Goal: Navigation & Orientation: Find specific page/section

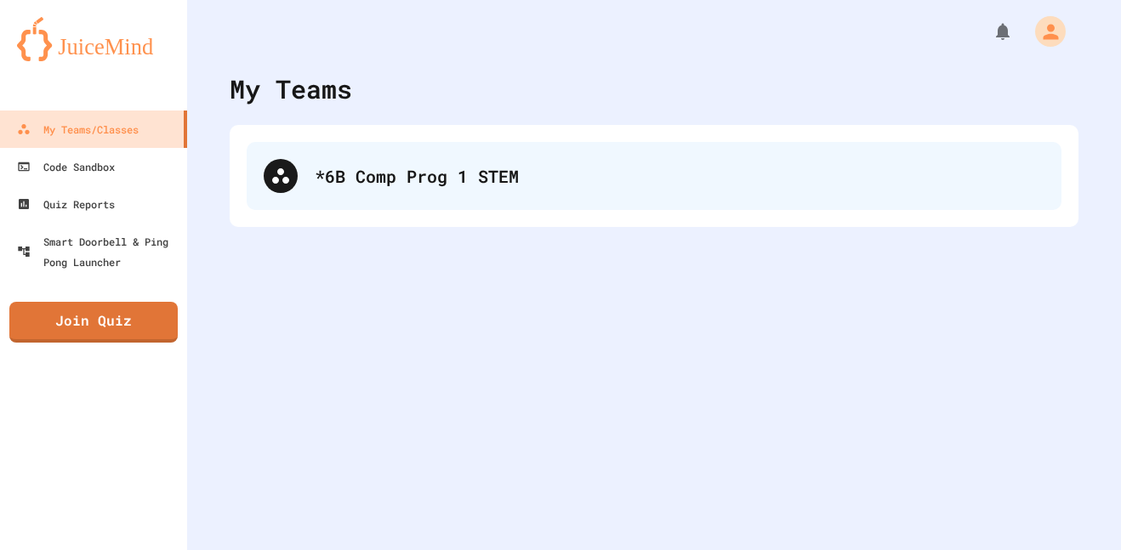
click at [484, 196] on div "*6B Comp Prog 1 STEM" at bounding box center [654, 176] width 814 height 68
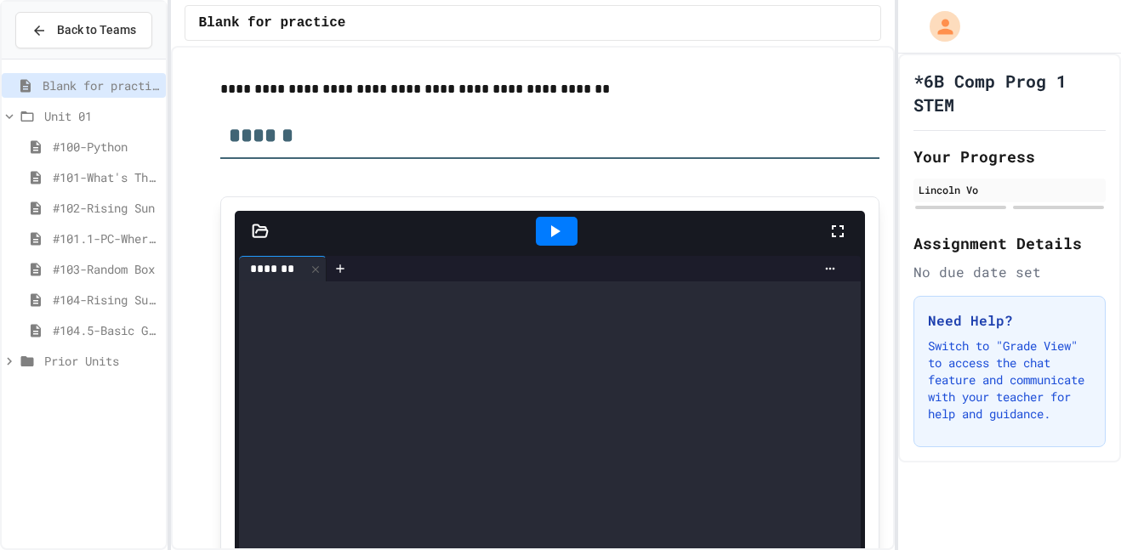
click at [129, 298] on span "#104-Rising Sun Plus" at bounding box center [106, 300] width 106 height 18
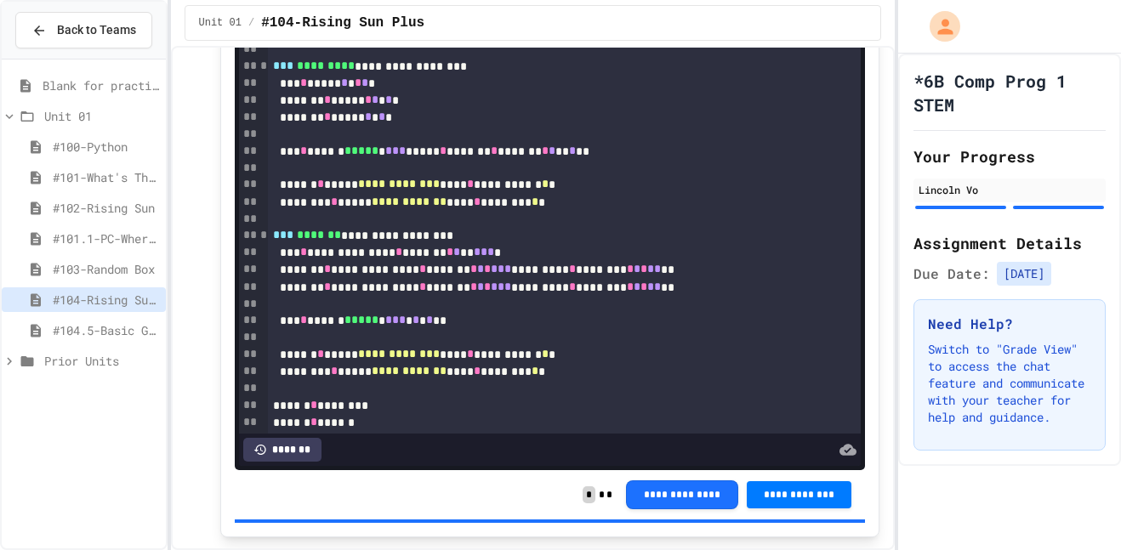
scroll to position [2285, 0]
